Goal: Consume media (video, audio): Consume media (video, audio)

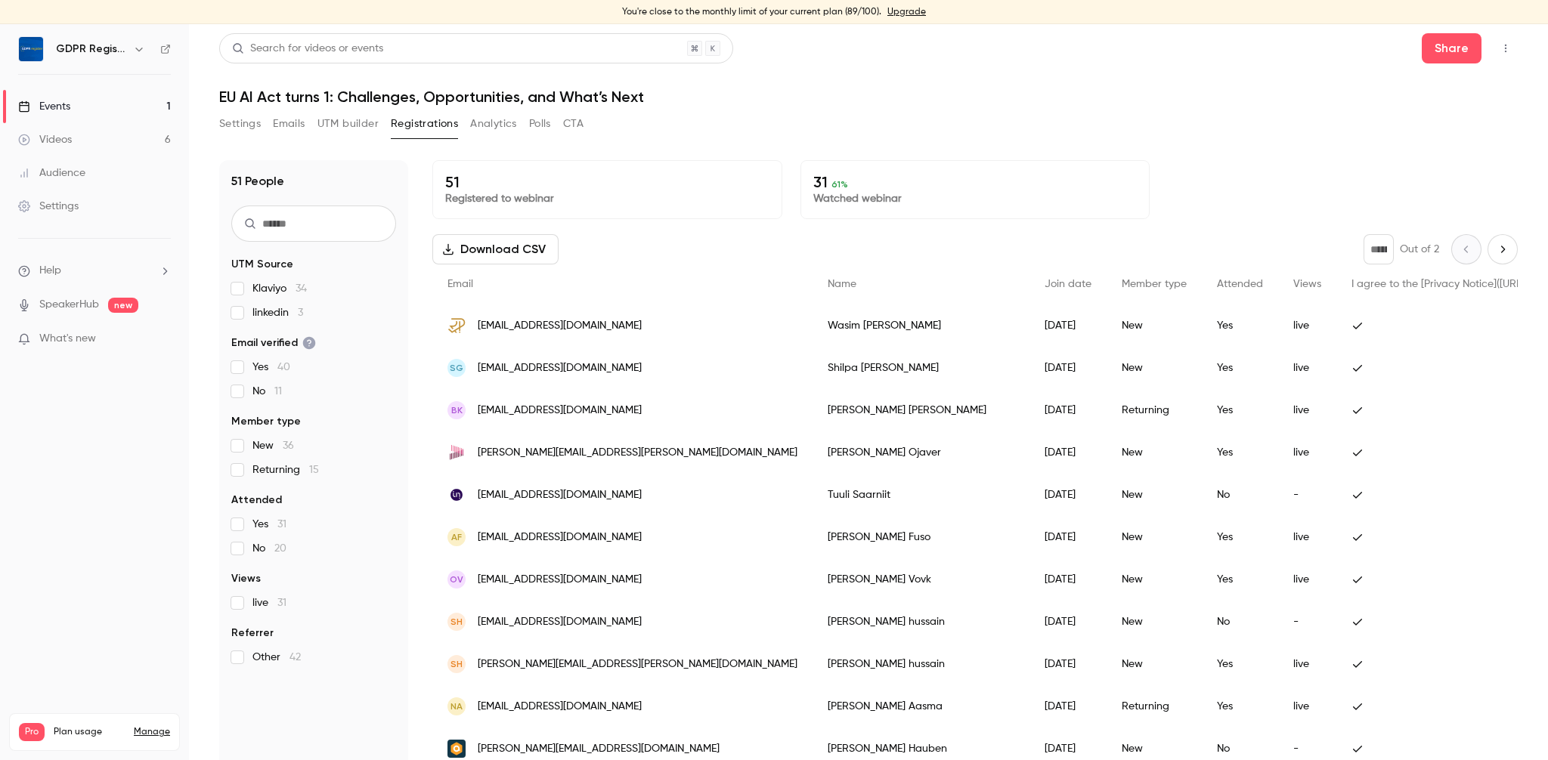
click at [256, 129] on button "Settings" at bounding box center [240, 124] width 42 height 24
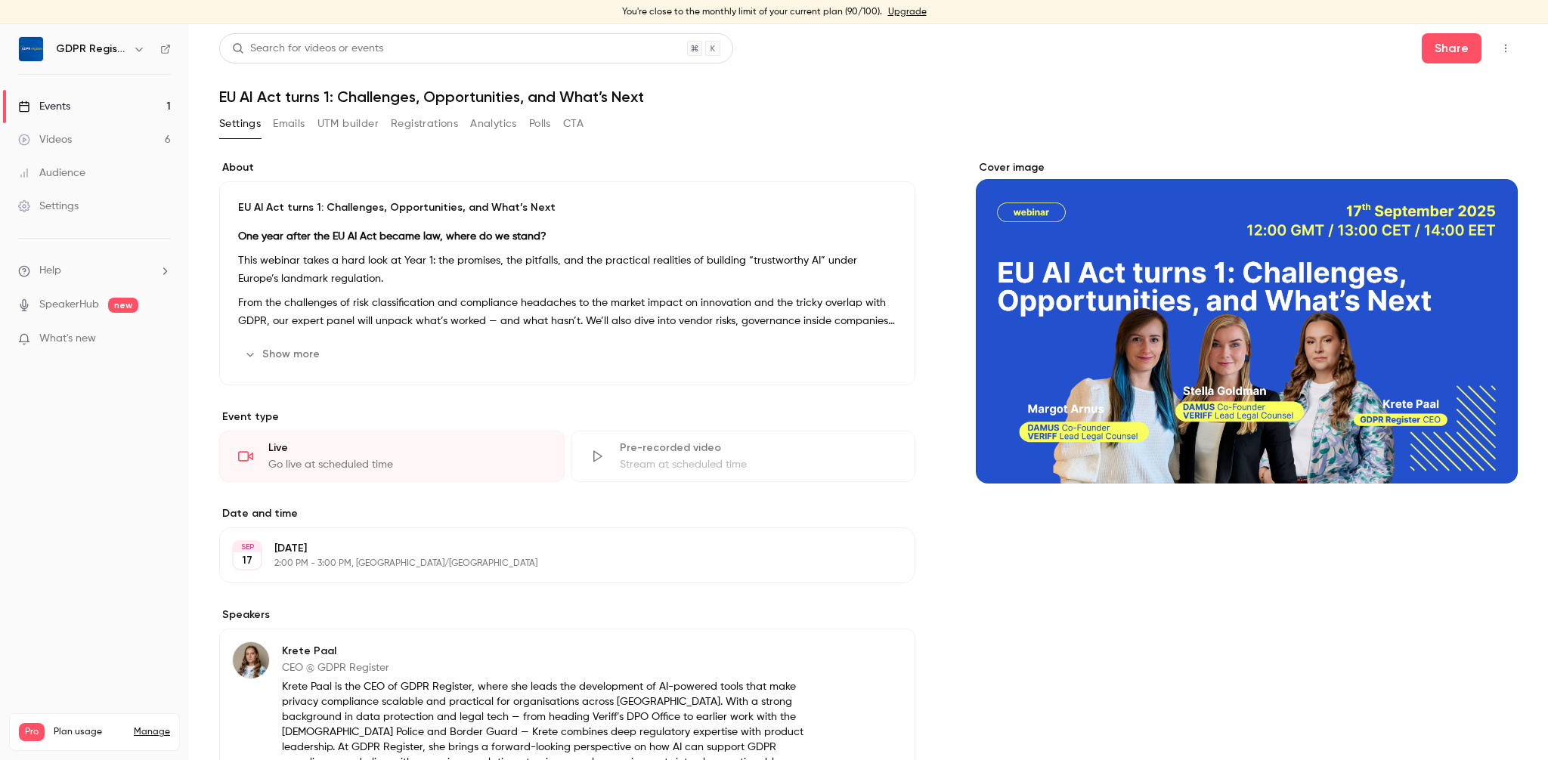
click at [74, 139] on link "Videos 6" at bounding box center [94, 139] width 189 height 33
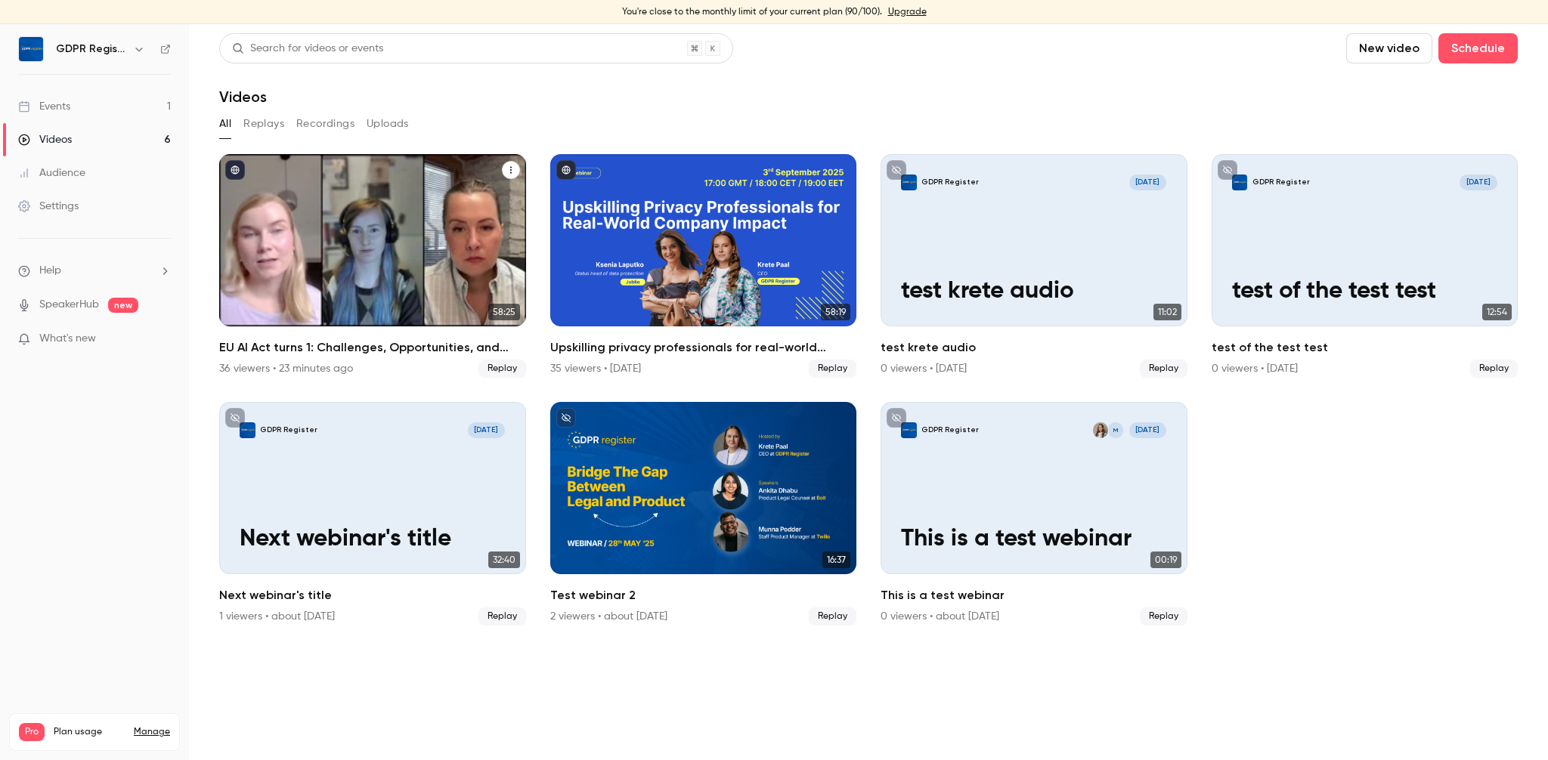
click at [330, 231] on div "EU AI Act turns 1: Challenges, Opportunities, and What’s Next" at bounding box center [372, 240] width 307 height 172
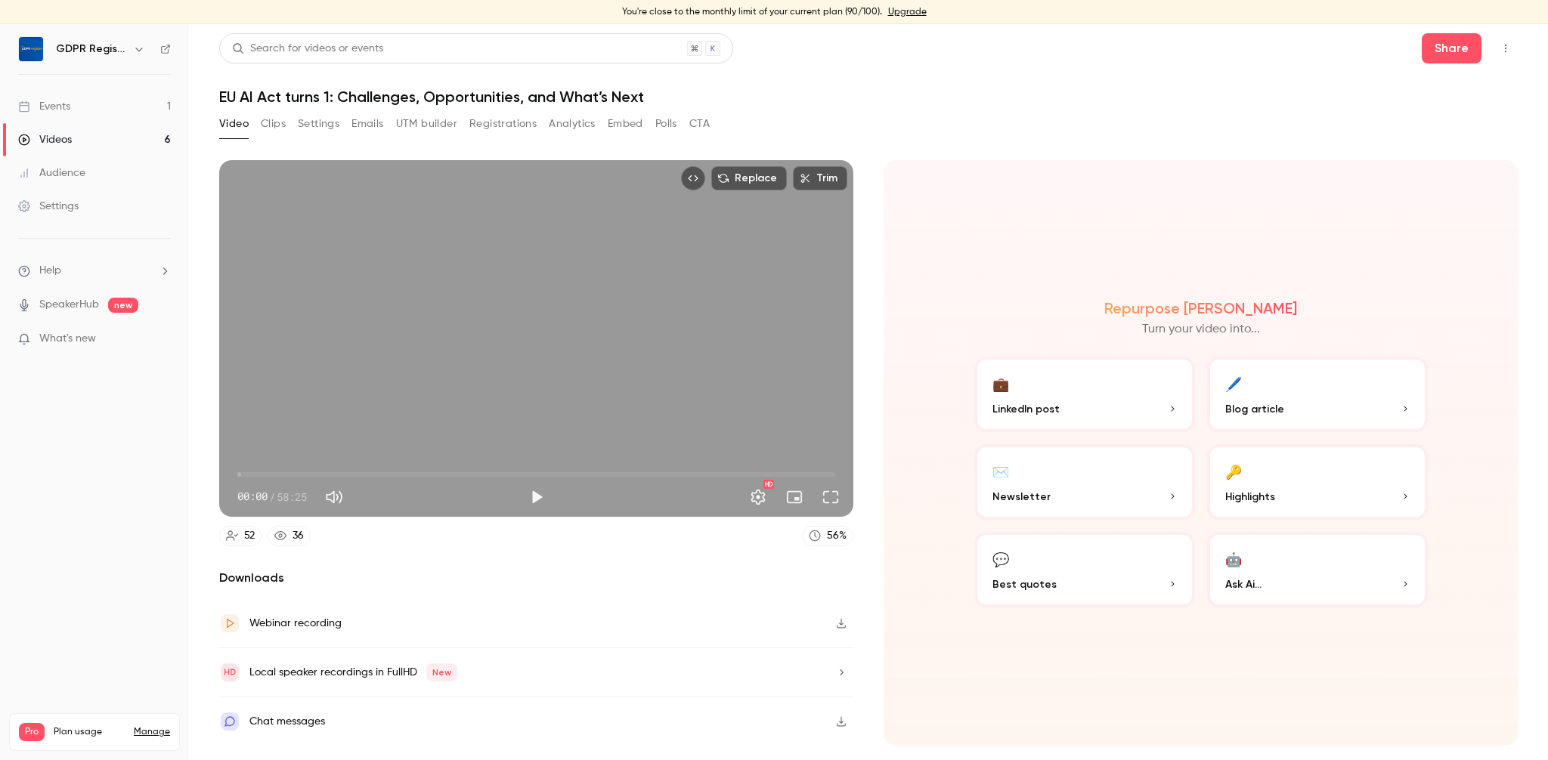
click at [337, 473] on span "00:00" at bounding box center [536, 475] width 598 height 24
click at [724, 473] on span "47:34" at bounding box center [536, 475] width 598 height 24
click at [537, 495] on button "Play" at bounding box center [537, 497] width 30 height 30
click at [736, 467] on span "47:36" at bounding box center [536, 475] width 598 height 24
click at [746, 472] on span "48:47" at bounding box center [536, 475] width 598 height 24
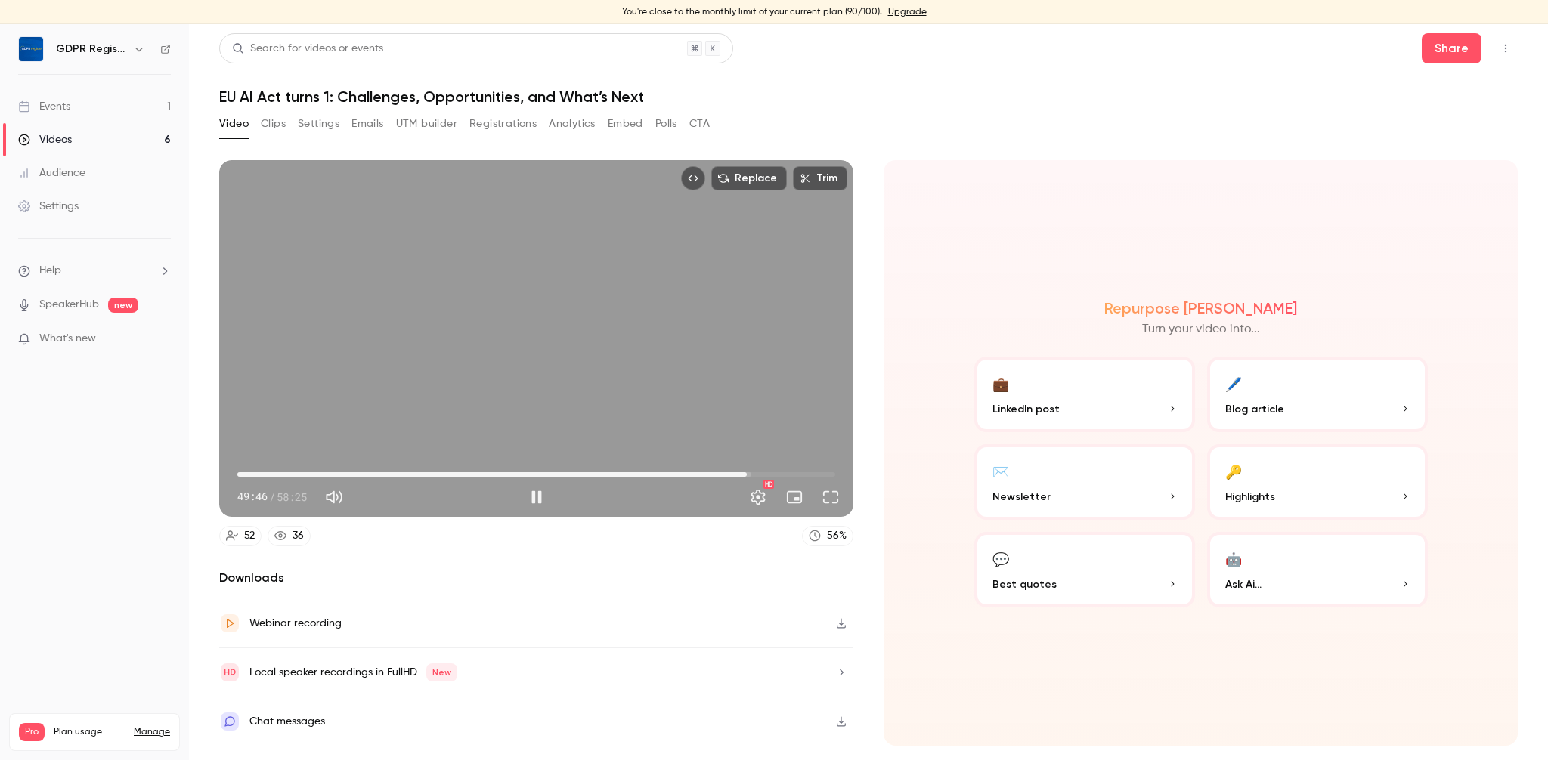
click at [758, 472] on span "49:46" at bounding box center [536, 475] width 598 height 24
click at [769, 473] on span "50:54" at bounding box center [536, 475] width 598 height 24
click at [758, 472] on span "50:53" at bounding box center [536, 475] width 598 height 24
click at [829, 496] on button "Full screen" at bounding box center [831, 497] width 30 height 30
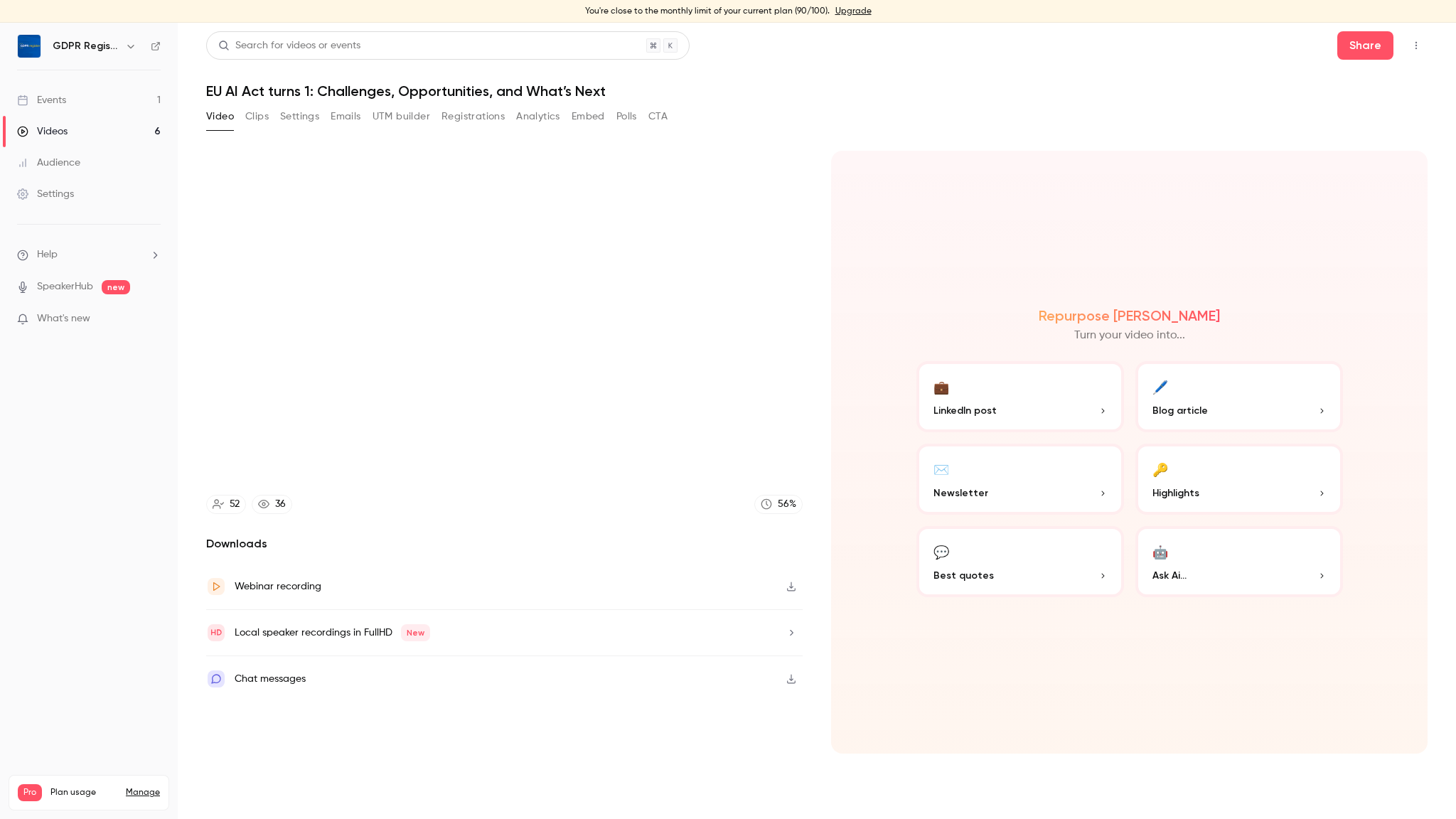
type input "******"
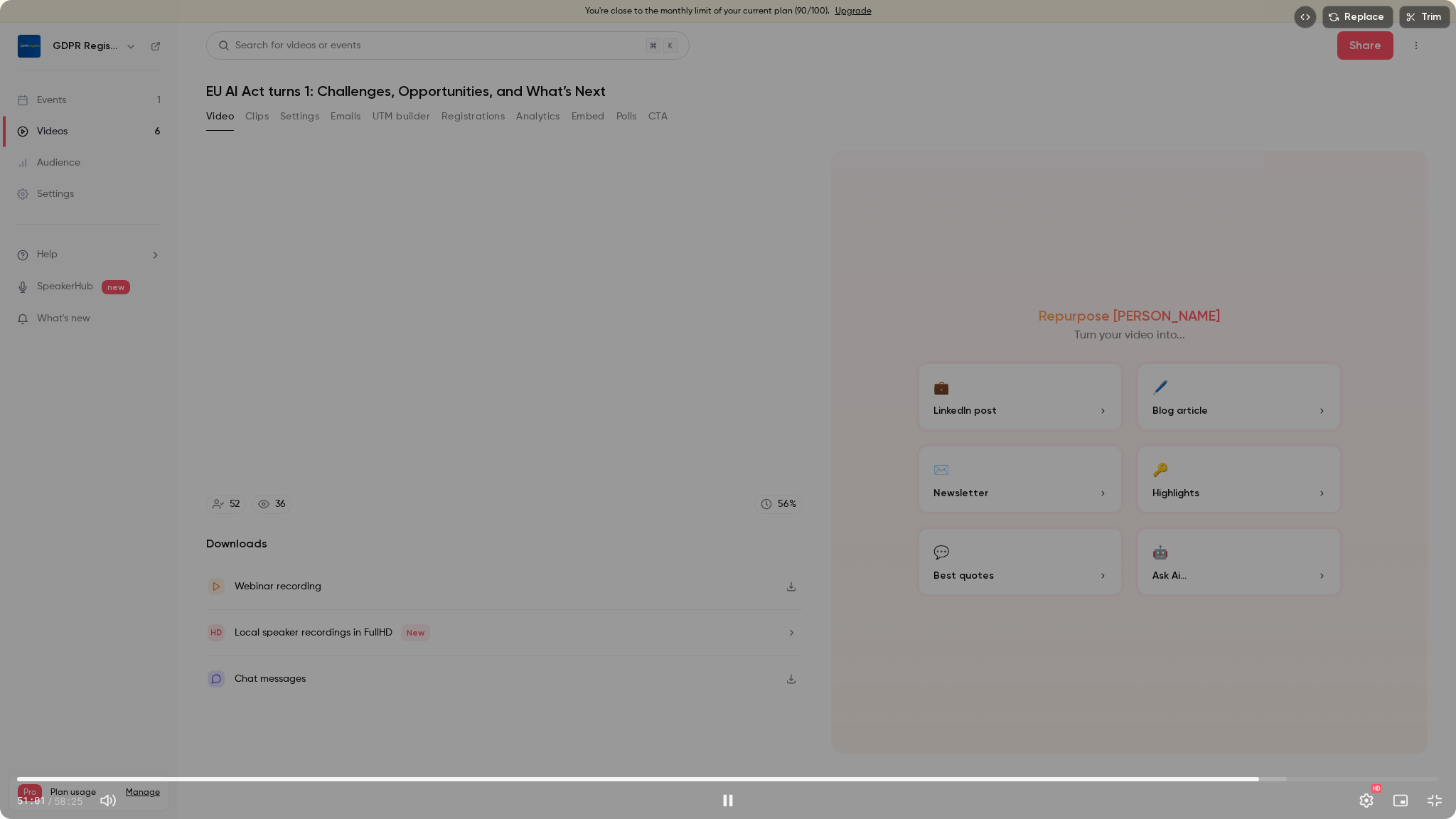
click at [1261, 715] on span "51:01" at bounding box center [1258, 779] width 5 height 5
click at [1266, 715] on span "51:13" at bounding box center [1264, 779] width 5 height 5
click at [1259, 715] on span "51:02" at bounding box center [728, 779] width 1422 height 23
click at [1301, 715] on span "51:20" at bounding box center [728, 779] width 1422 height 23
click at [1321, 715] on span "52:44" at bounding box center [728, 779] width 1422 height 23
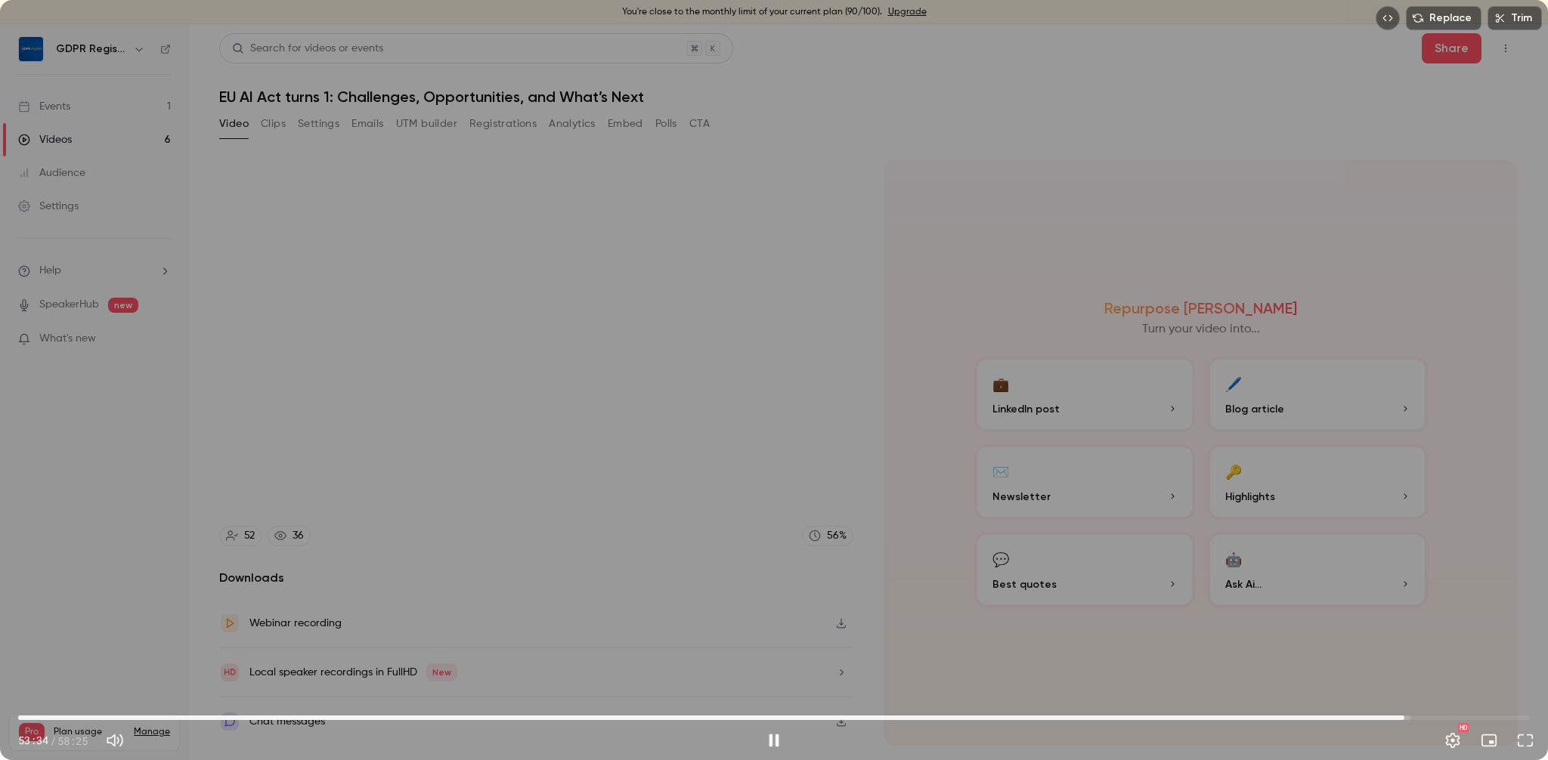
click at [438, 296] on div "Replace Trim 53:34 53:34 / 58:25 HD" at bounding box center [774, 380] width 1548 height 760
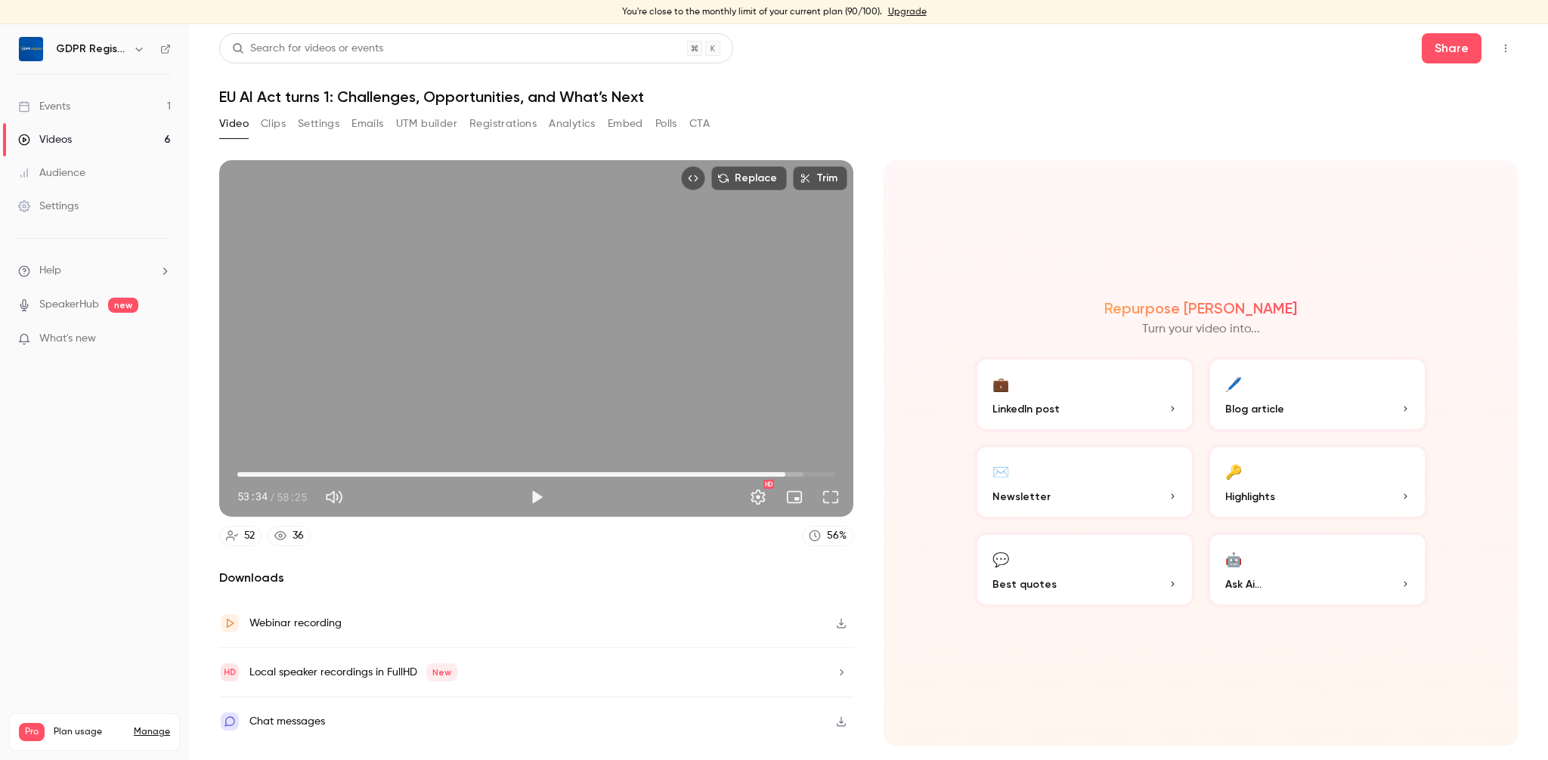
type input "******"
click at [562, 125] on button "Analytics" at bounding box center [572, 124] width 47 height 24
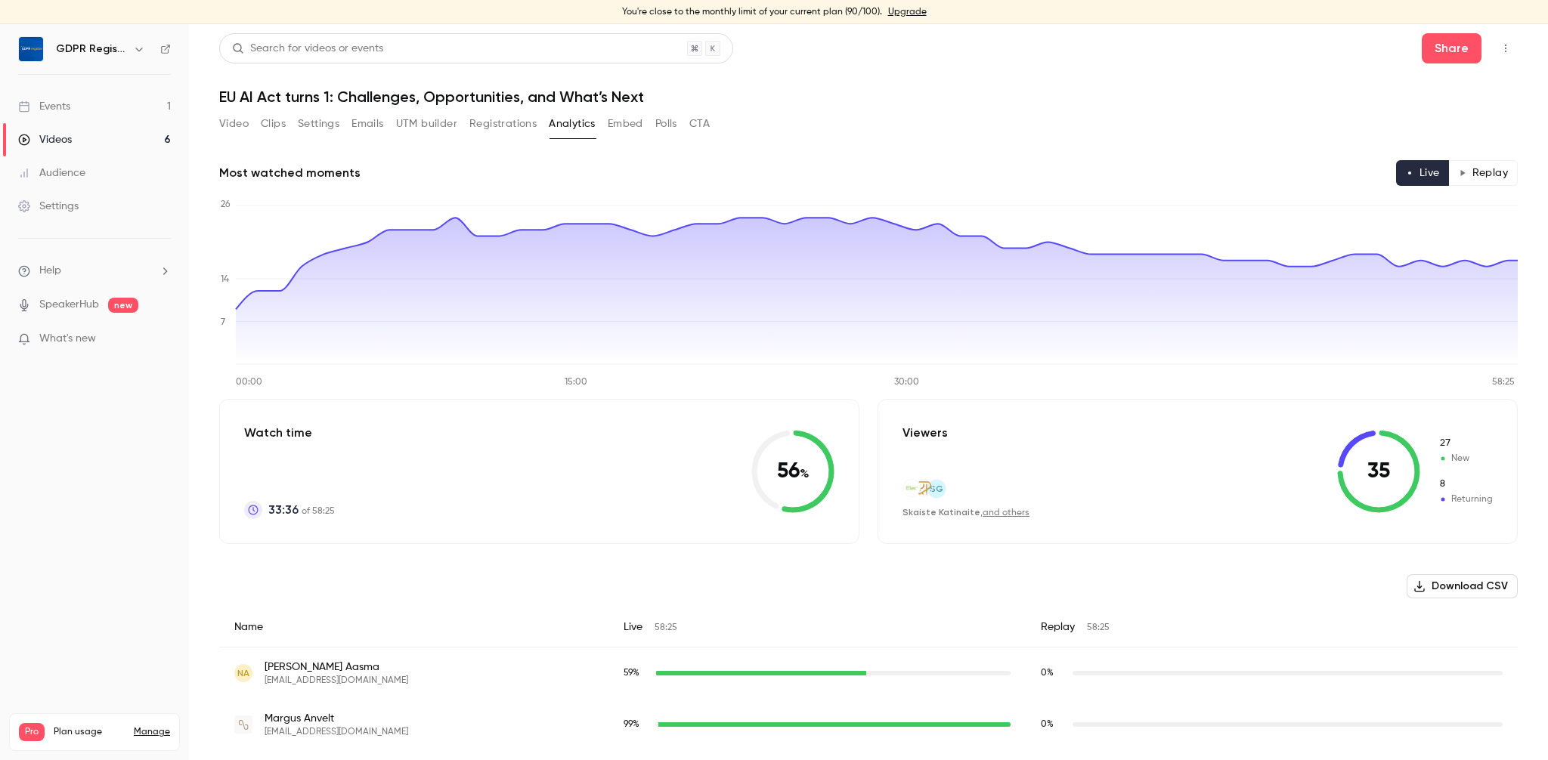
click at [661, 122] on button "Polls" at bounding box center [666, 124] width 22 height 24
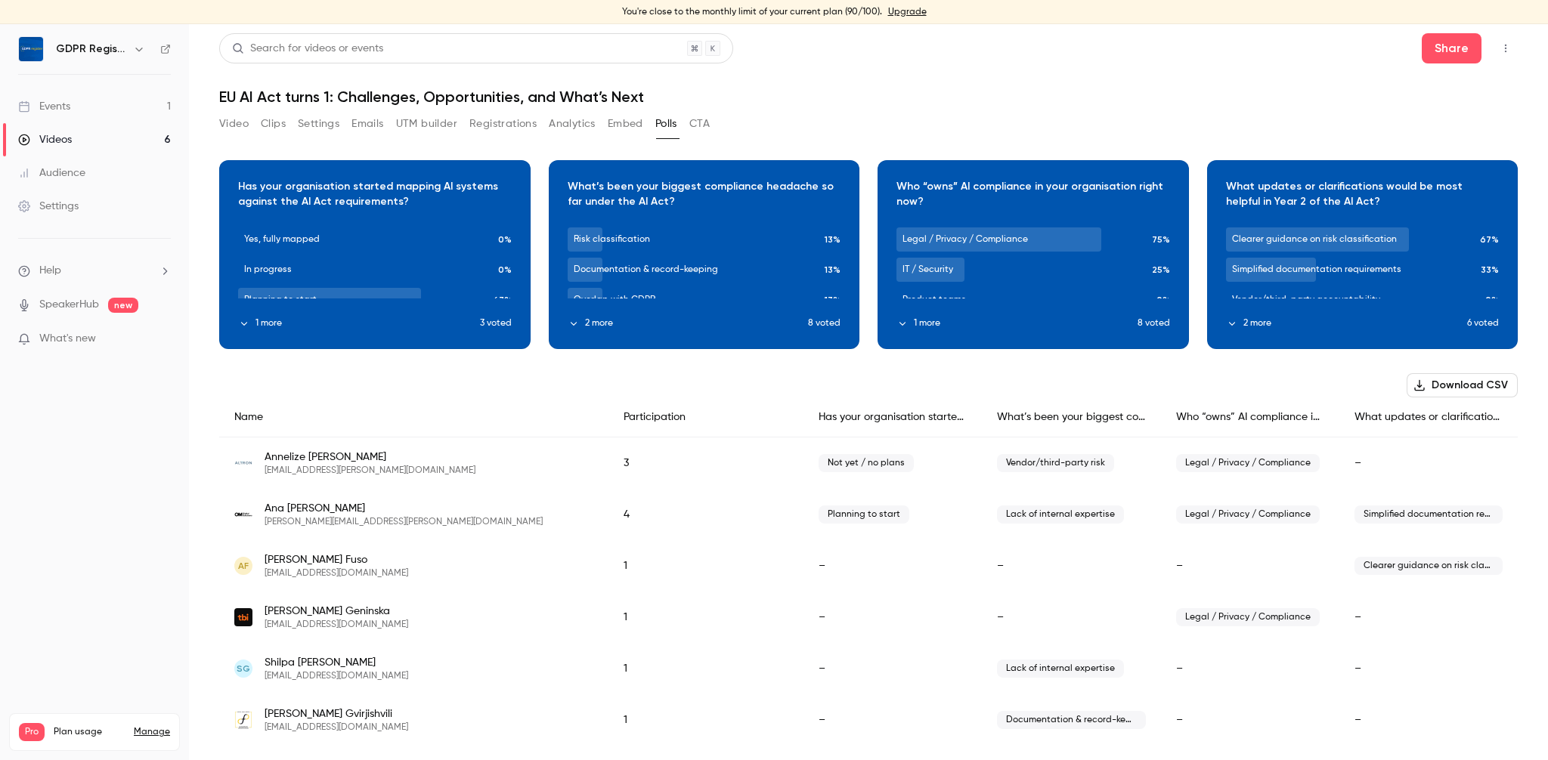
click at [584, 126] on button "Analytics" at bounding box center [572, 124] width 47 height 24
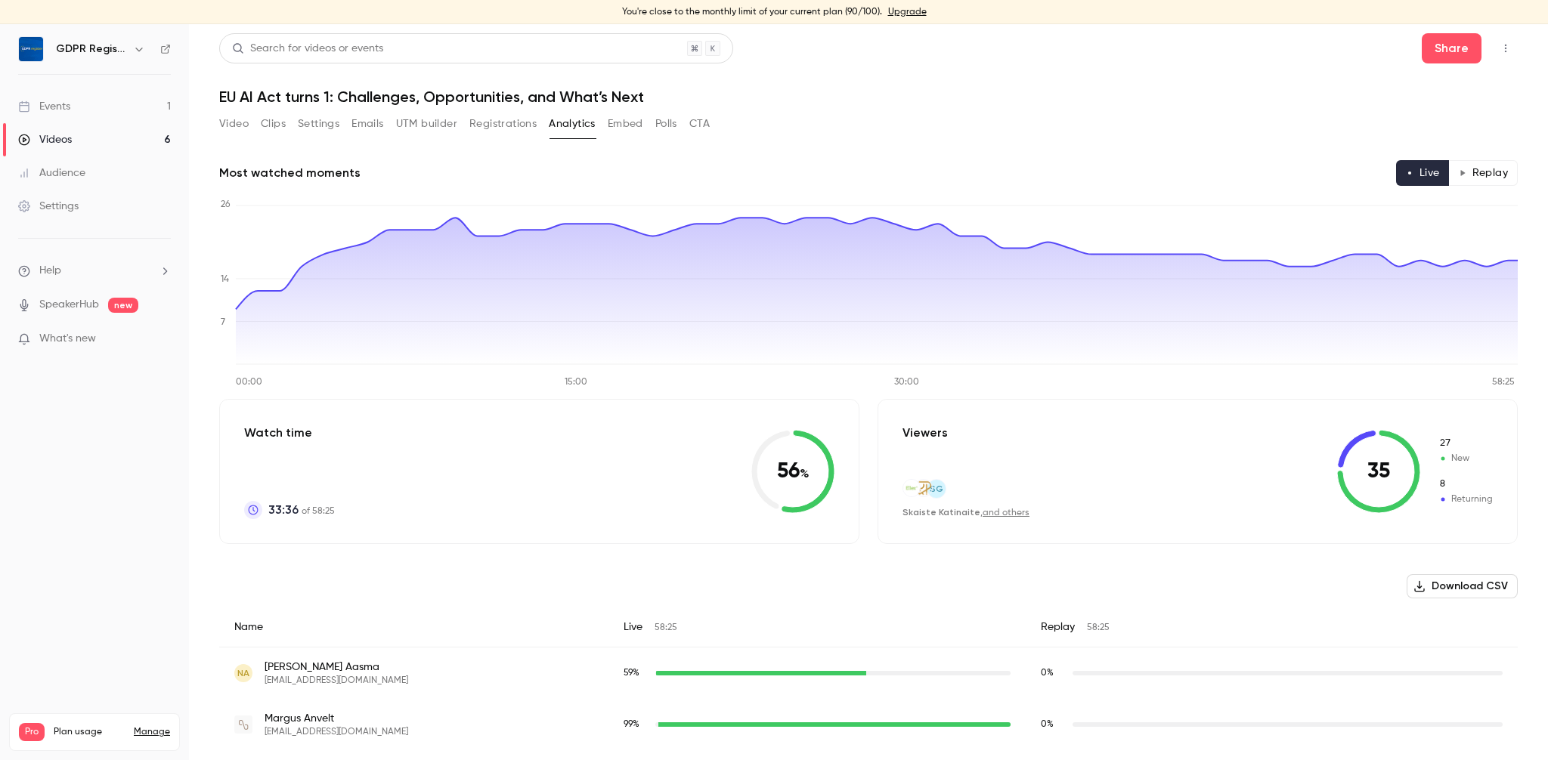
click at [75, 51] on h6 "GDPR Register" at bounding box center [91, 49] width 71 height 15
click at [22, 54] on img at bounding box center [31, 49] width 24 height 24
click at [137, 47] on icon "button" at bounding box center [139, 49] width 12 height 12
click at [137, 47] on div at bounding box center [774, 380] width 1548 height 760
click at [1500, 48] on icon "Top Bar Actions" at bounding box center [1506, 48] width 12 height 11
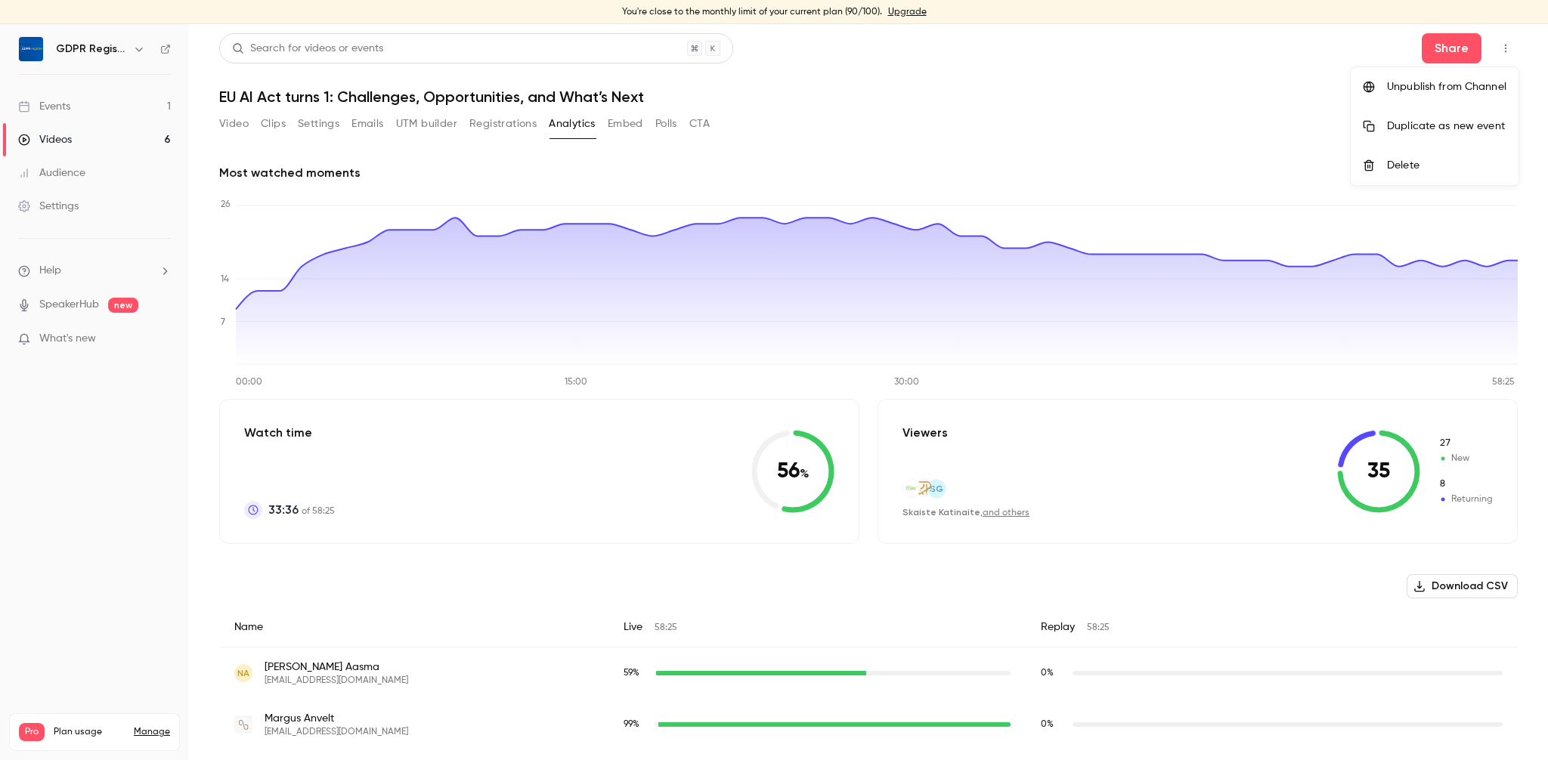
click at [1092, 119] on div at bounding box center [774, 380] width 1548 height 760
click at [52, 108] on div "Events" at bounding box center [44, 106] width 52 height 15
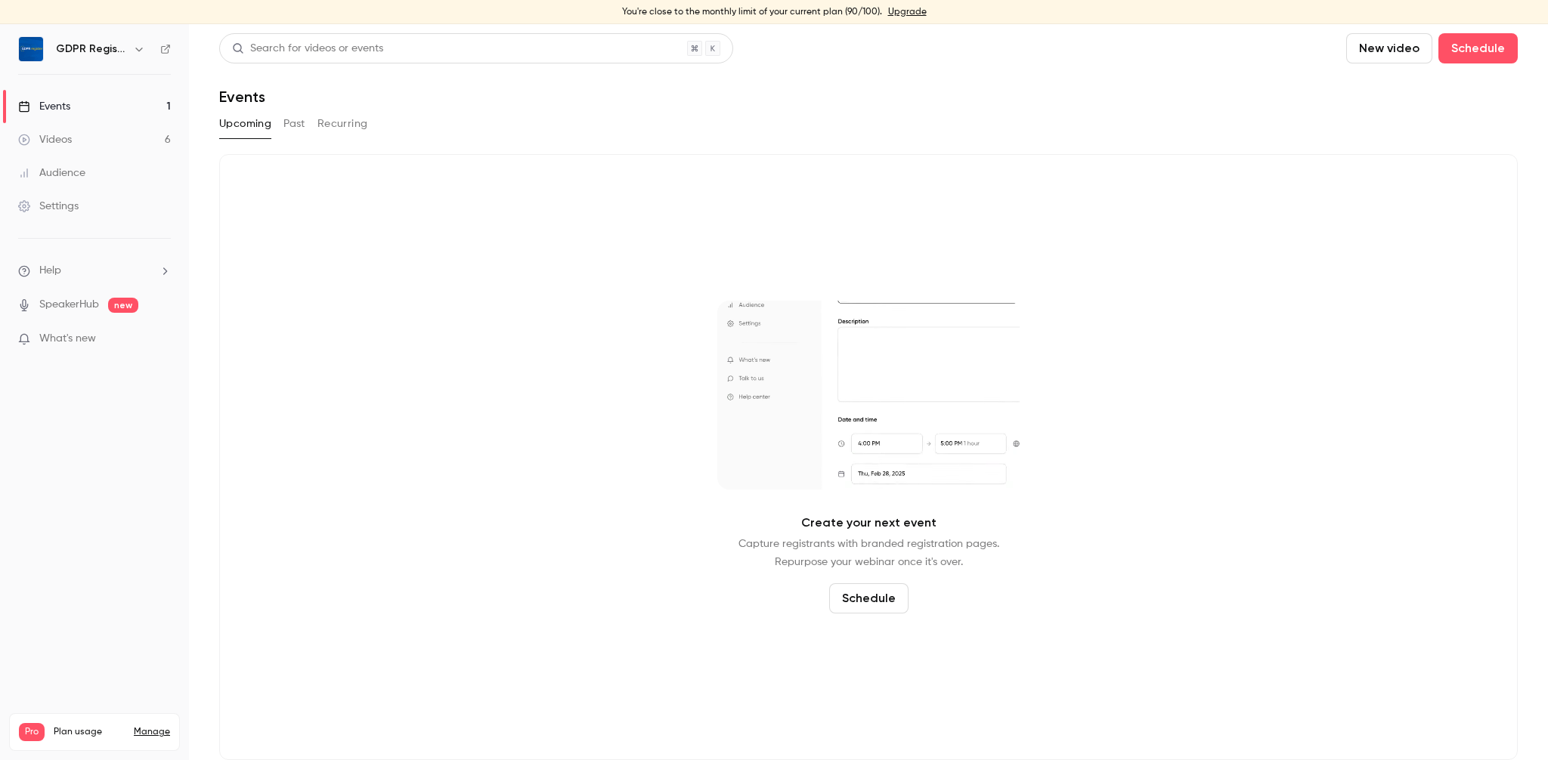
click at [286, 114] on button "Past" at bounding box center [294, 124] width 22 height 24
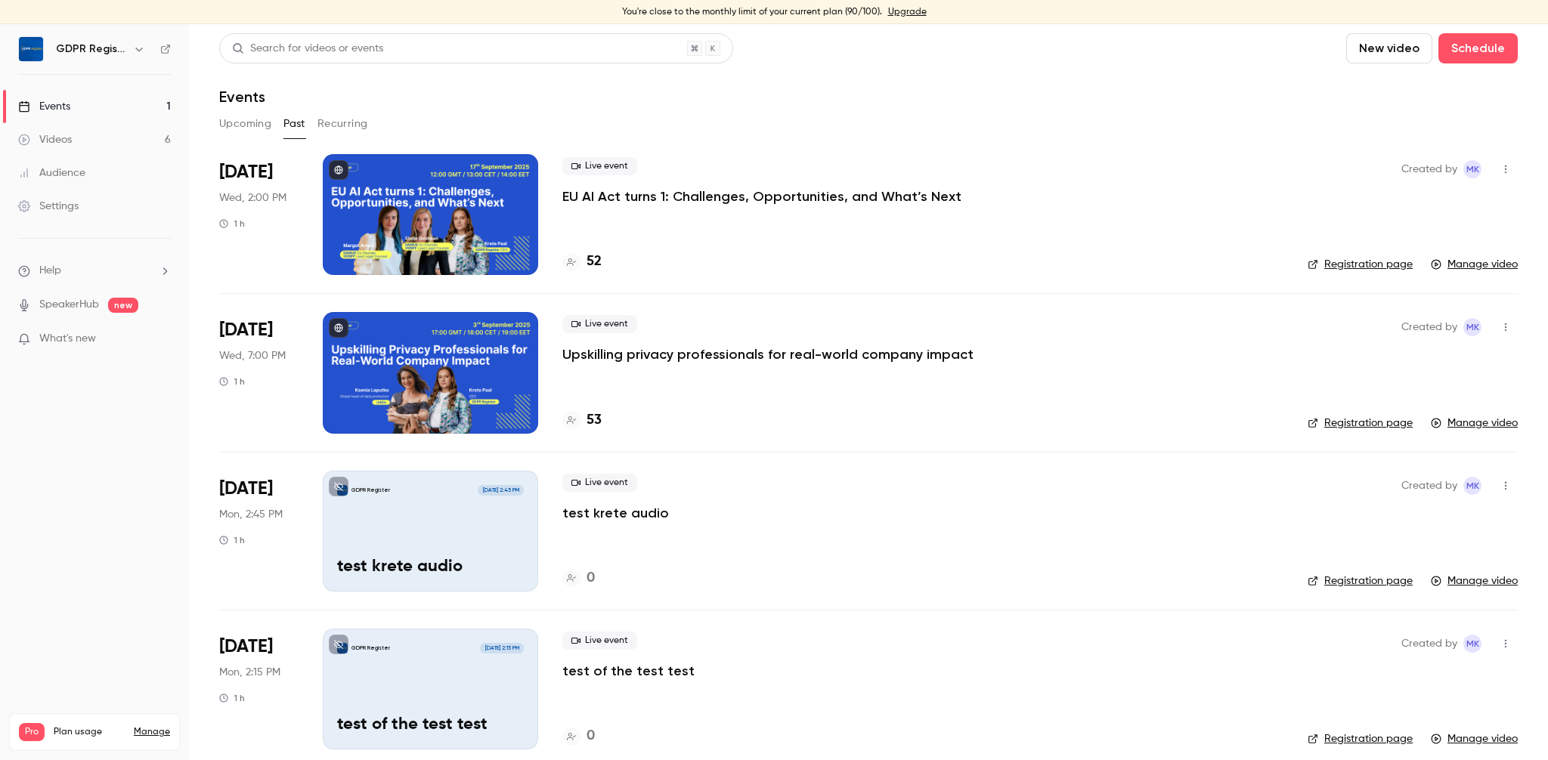
click at [1512, 168] on button "button" at bounding box center [1506, 169] width 24 height 24
click at [1512, 168] on div at bounding box center [774, 380] width 1548 height 760
click at [48, 45] on div "GDPR Register" at bounding box center [94, 49] width 153 height 26
click at [21, 50] on img at bounding box center [31, 49] width 24 height 24
click at [85, 48] on h6 "GDPR Register" at bounding box center [91, 49] width 71 height 15
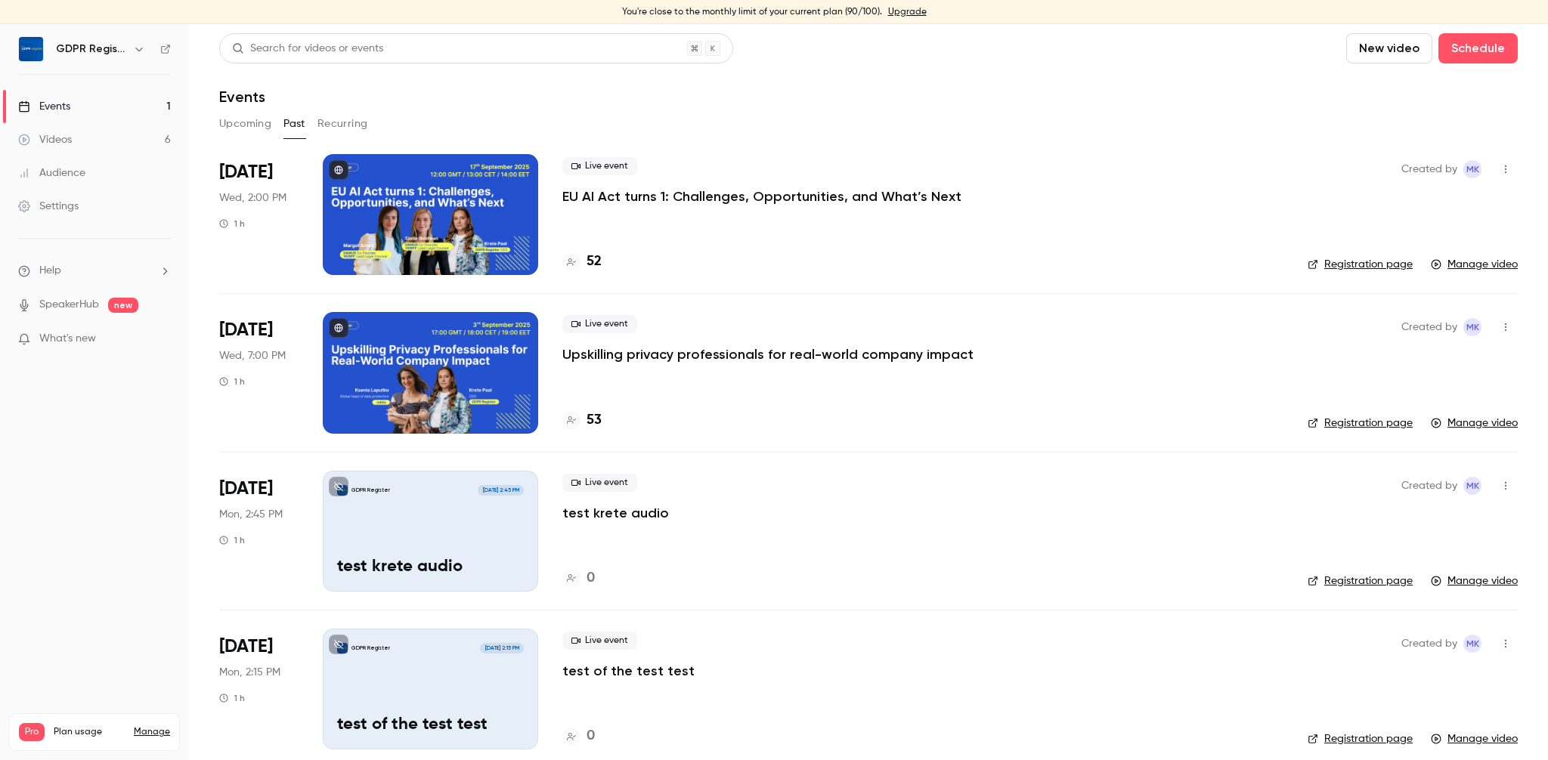
click at [169, 48] on icon at bounding box center [165, 49] width 11 height 11
click at [81, 168] on div "Audience" at bounding box center [51, 173] width 67 height 15
